Goal: Task Accomplishment & Management: Complete application form

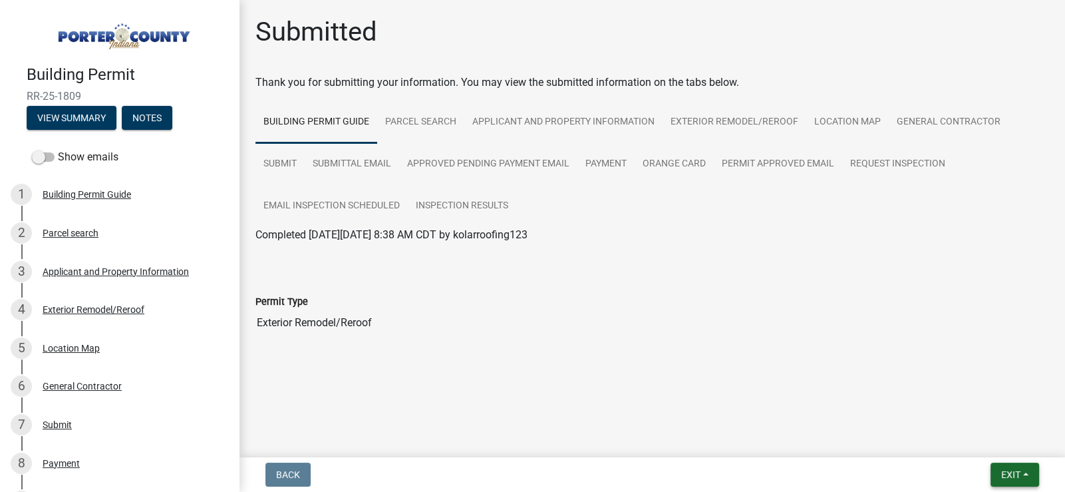
click at [1019, 472] on span "Exit" at bounding box center [1010, 474] width 19 height 11
click at [989, 447] on button "Save & Exit" at bounding box center [986, 440] width 106 height 32
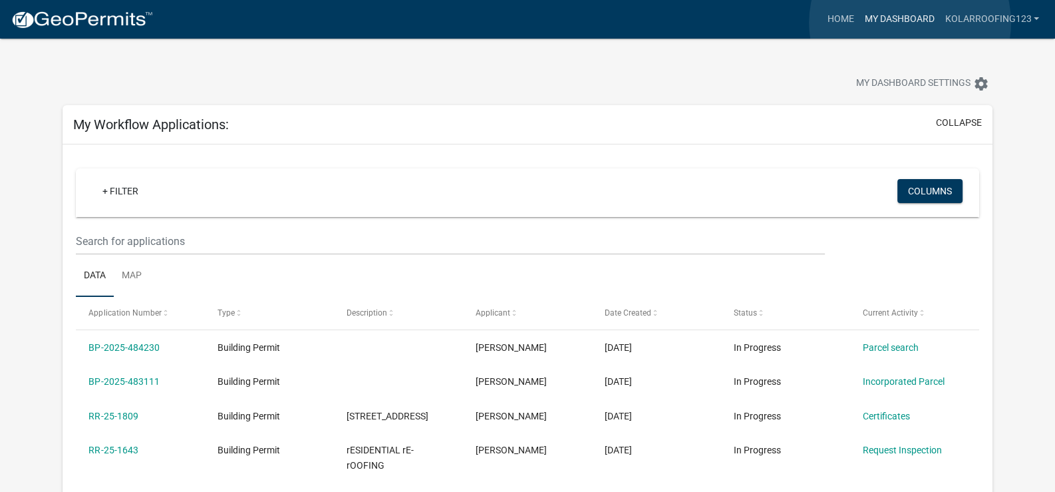
click at [910, 23] on link "My Dashboard" at bounding box center [899, 19] width 81 height 25
click at [843, 16] on link "Home" at bounding box center [840, 19] width 37 height 25
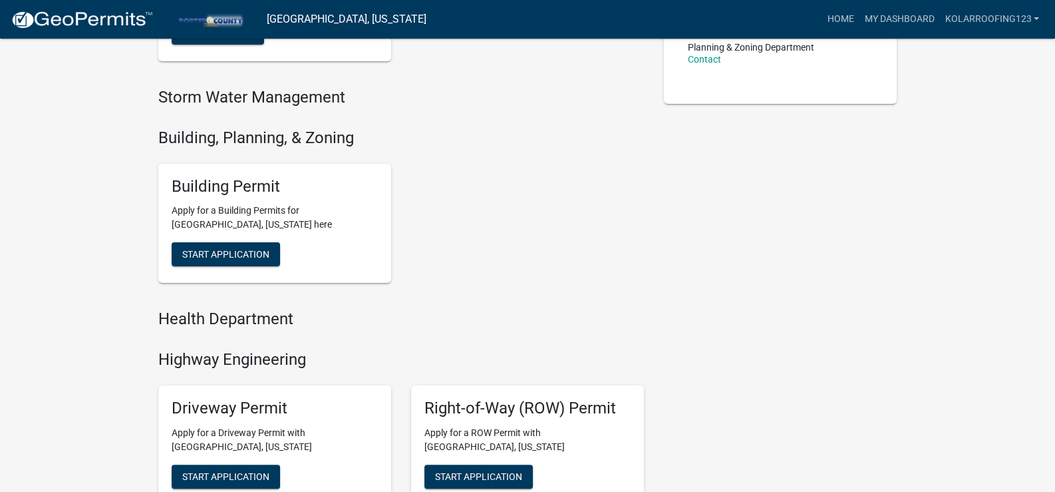
scroll to position [399, 0]
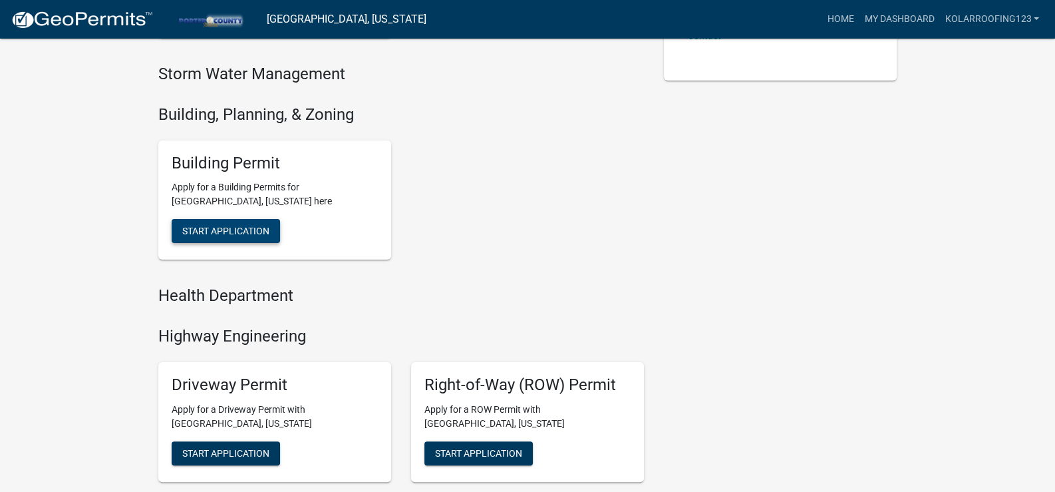
click at [247, 230] on span "Start Application" at bounding box center [225, 231] width 87 height 11
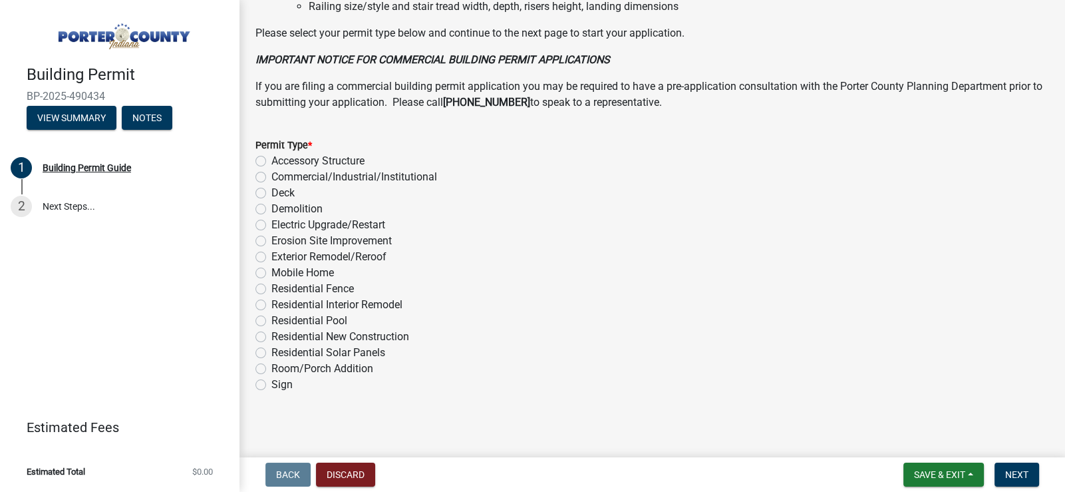
scroll to position [1044, 0]
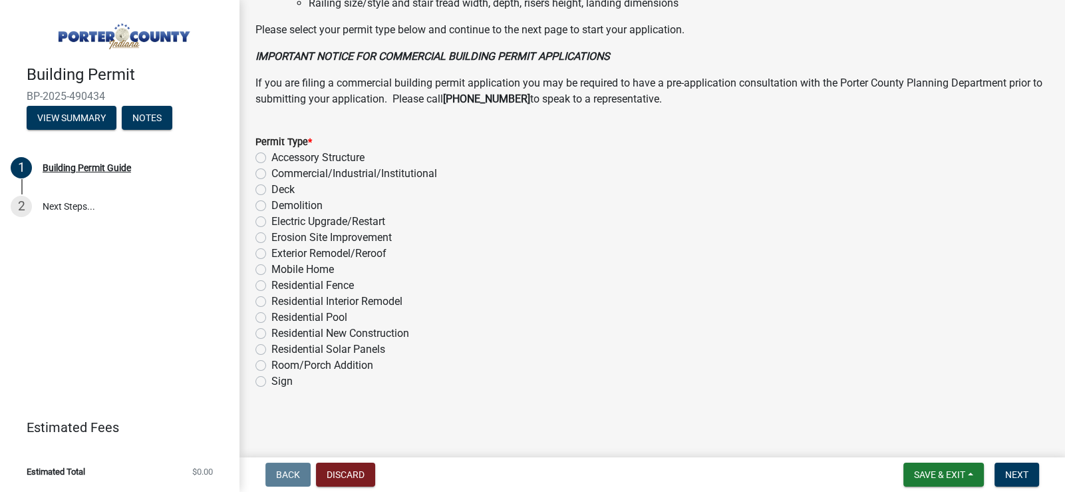
click at [329, 249] on label "Exterior Remodel/Reroof" at bounding box center [328, 254] width 115 height 16
click at [280, 249] on input "Exterior Remodel/Reroof" at bounding box center [275, 250] width 9 height 9
radio input "true"
click at [1027, 478] on span "Next" at bounding box center [1016, 474] width 23 height 11
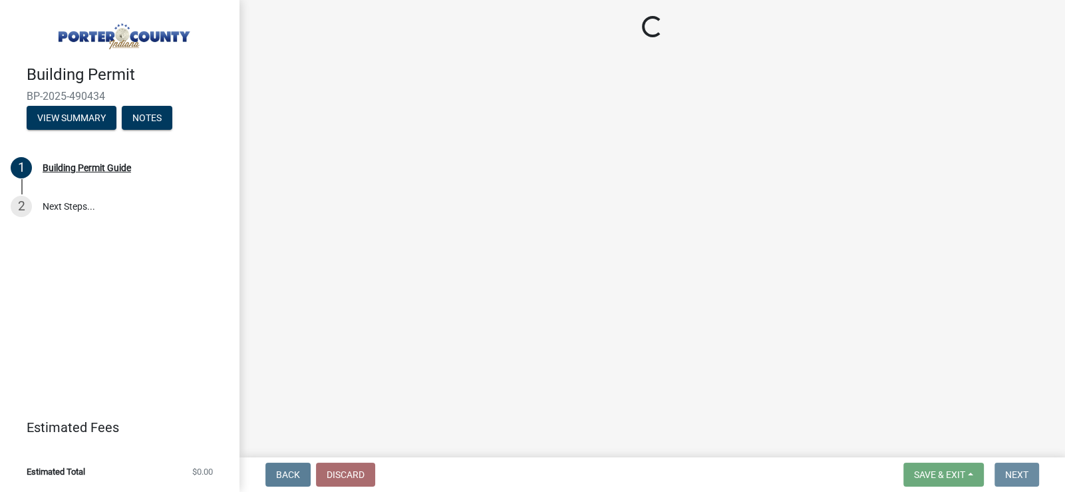
scroll to position [0, 0]
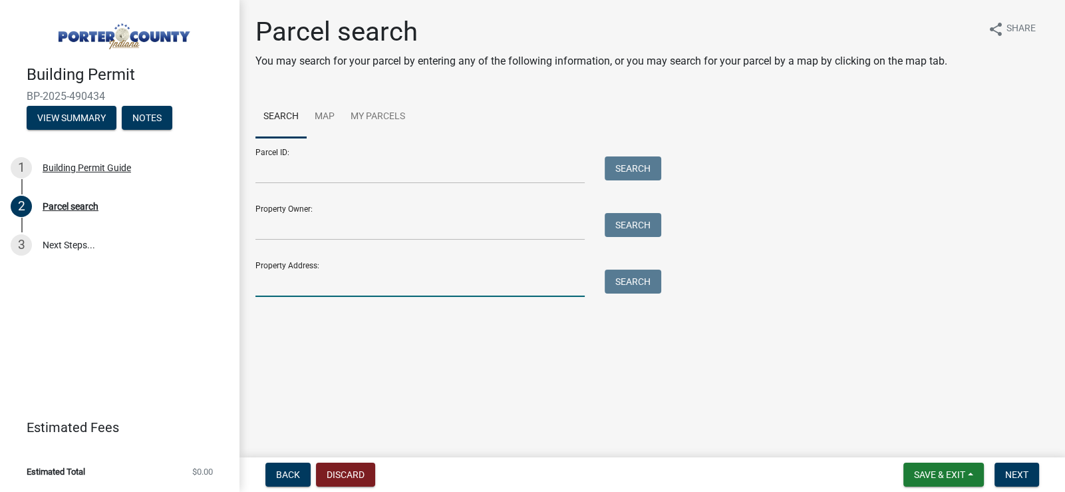
click at [319, 284] on input "Property Address:" at bounding box center [420, 282] width 329 height 27
type input "[STREET_ADDRESS]"
click at [623, 283] on button "Search" at bounding box center [633, 281] width 57 height 24
